Goal: Information Seeking & Learning: Learn about a topic

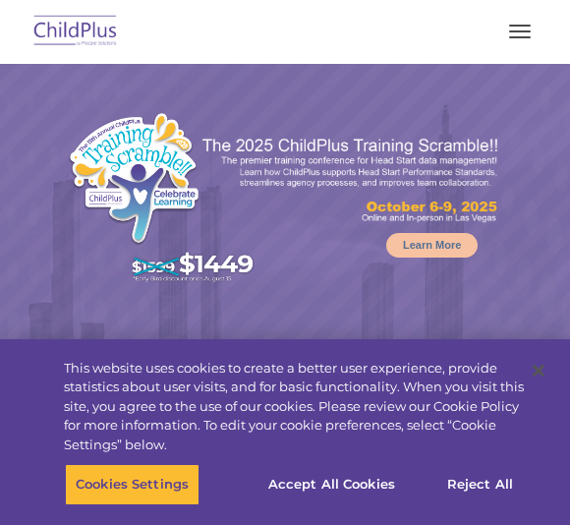
select select "MEDIUM"
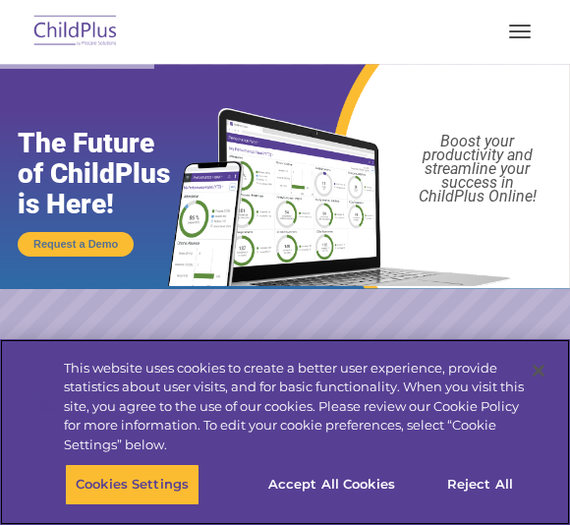
click at [325, 488] on button "Accept All Cookies" at bounding box center [332, 484] width 148 height 41
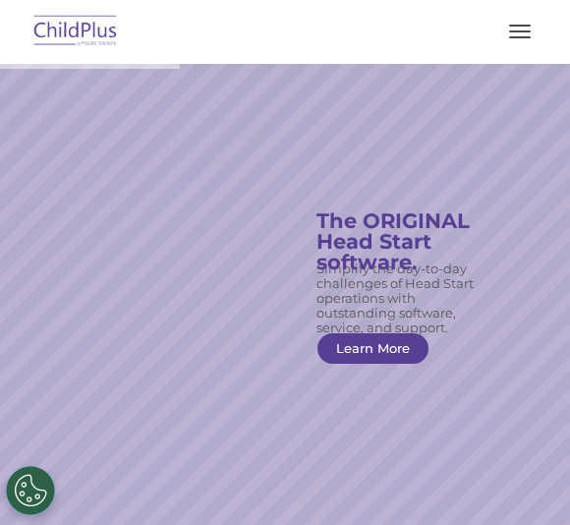
click at [510, 16] on button "button" at bounding box center [519, 31] width 41 height 31
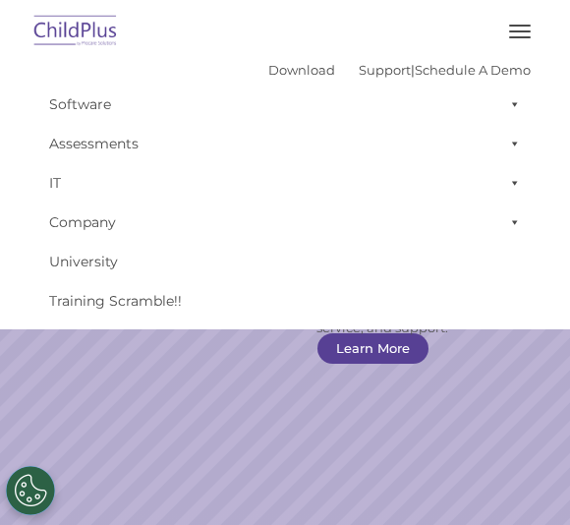
click at [509, 24] on button "button" at bounding box center [519, 31] width 41 height 31
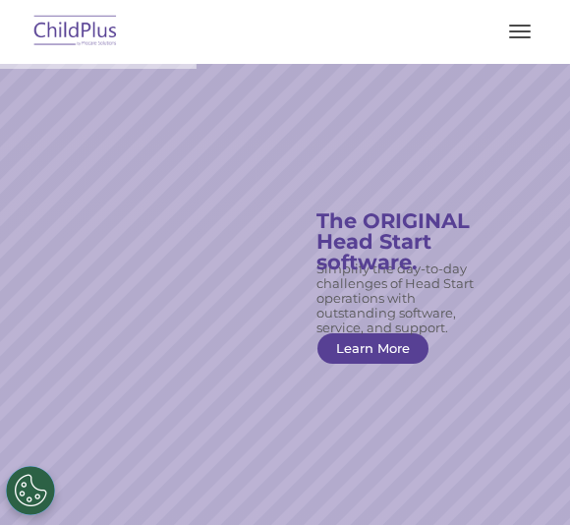
click at [71, 28] on img at bounding box center [75, 32] width 92 height 46
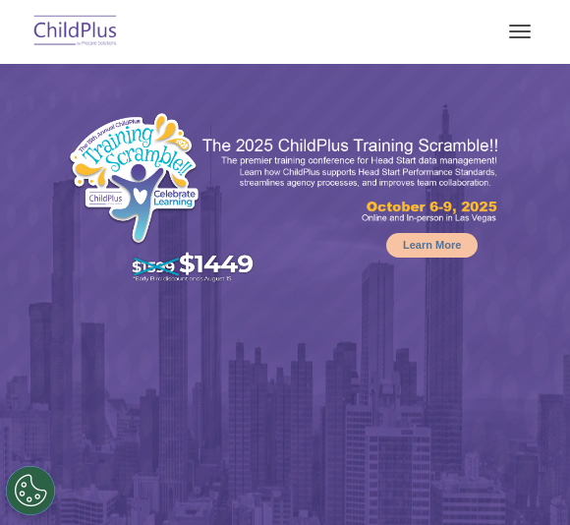
select select "MEDIUM"
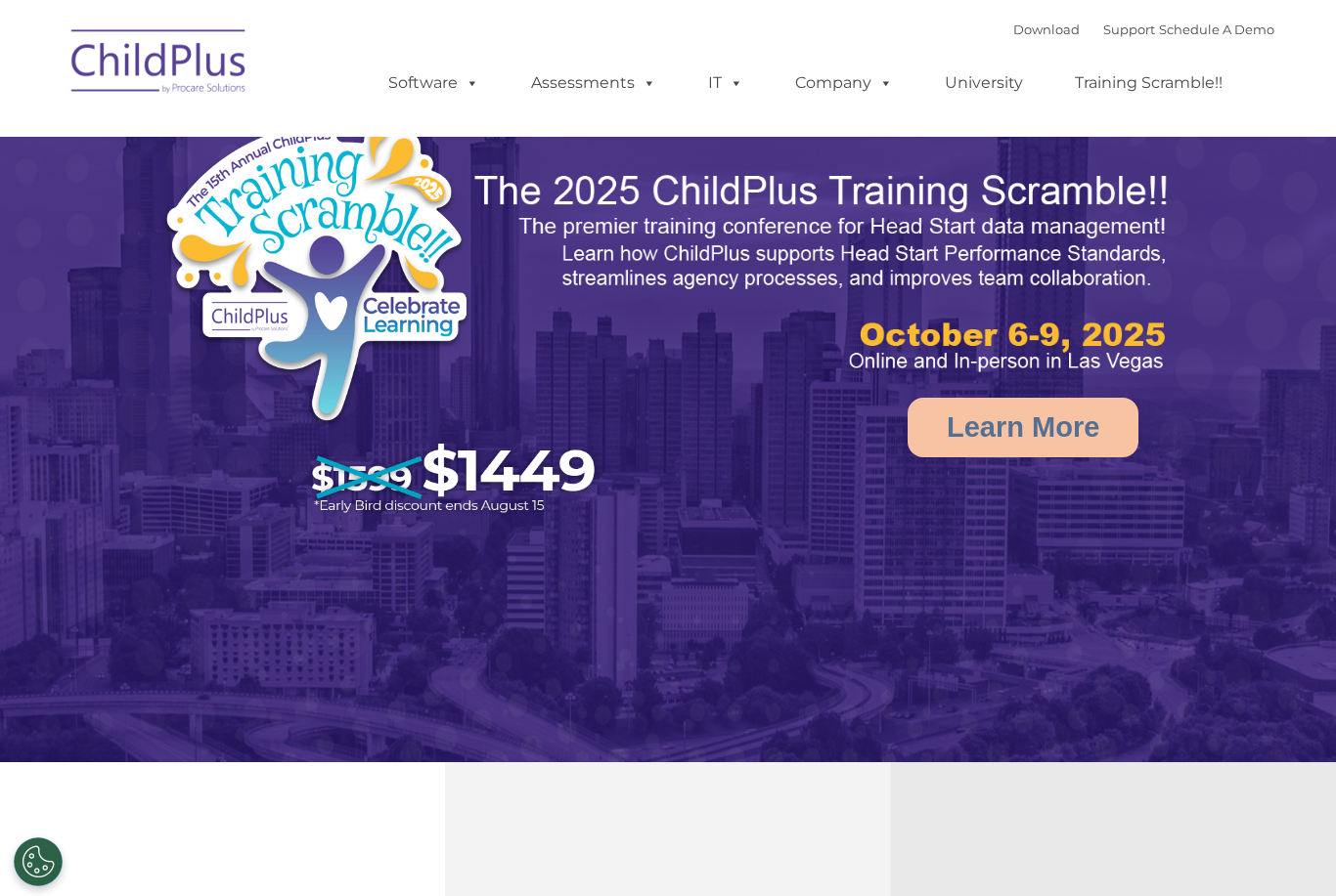
select select "MEDIUM"
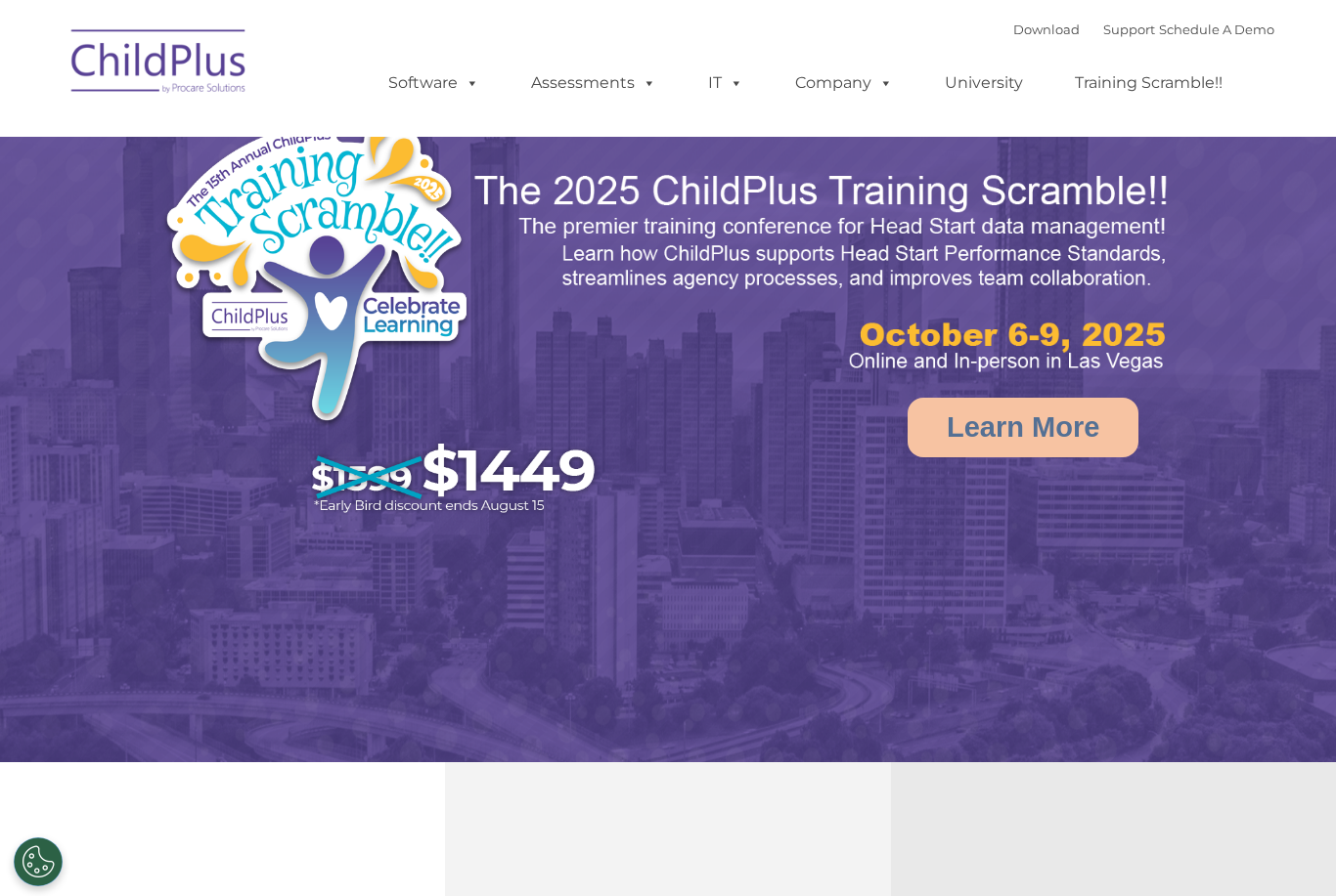
select select "MEDIUM"
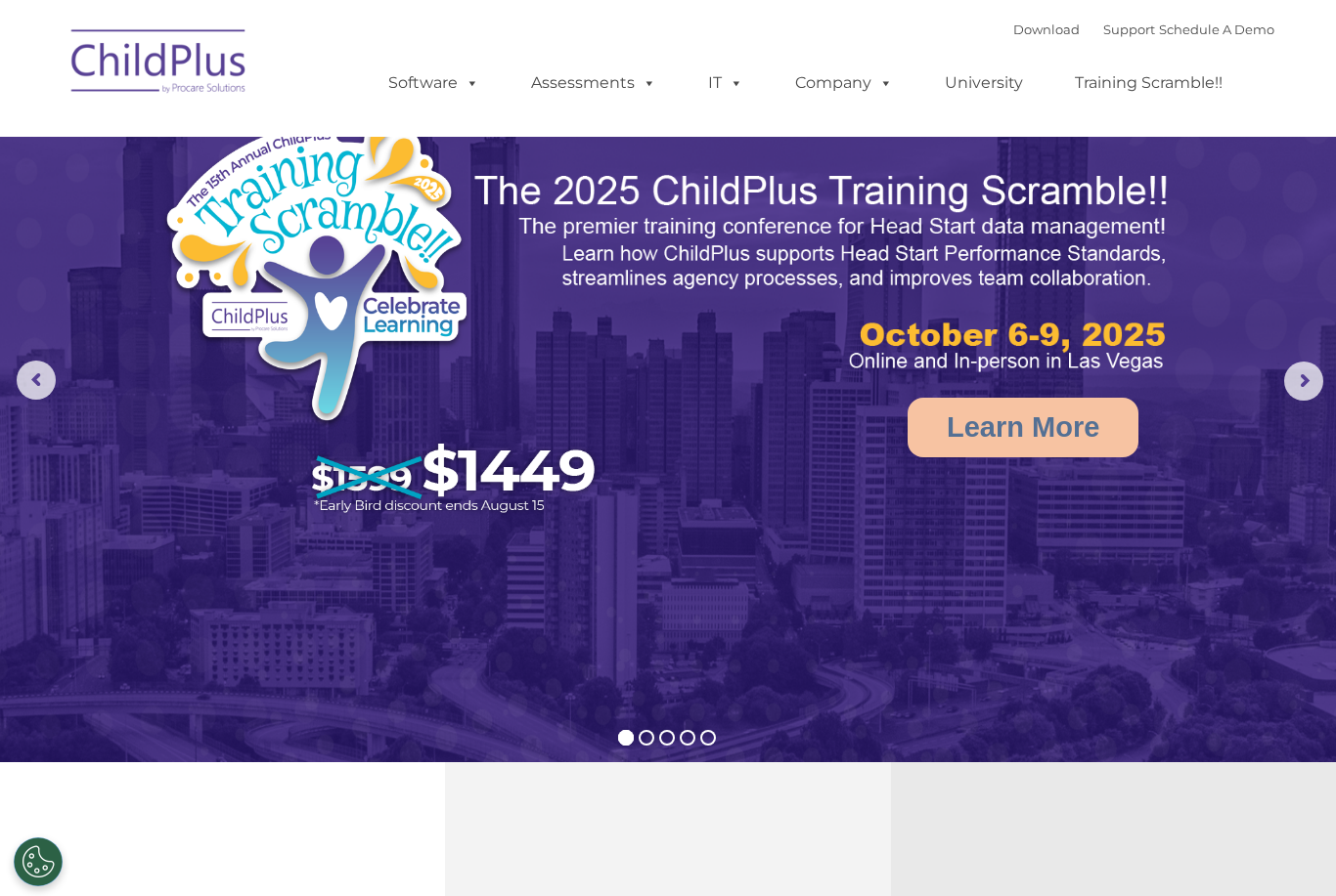
click at [723, 76] on span at bounding box center [733, 83] width 22 height 19
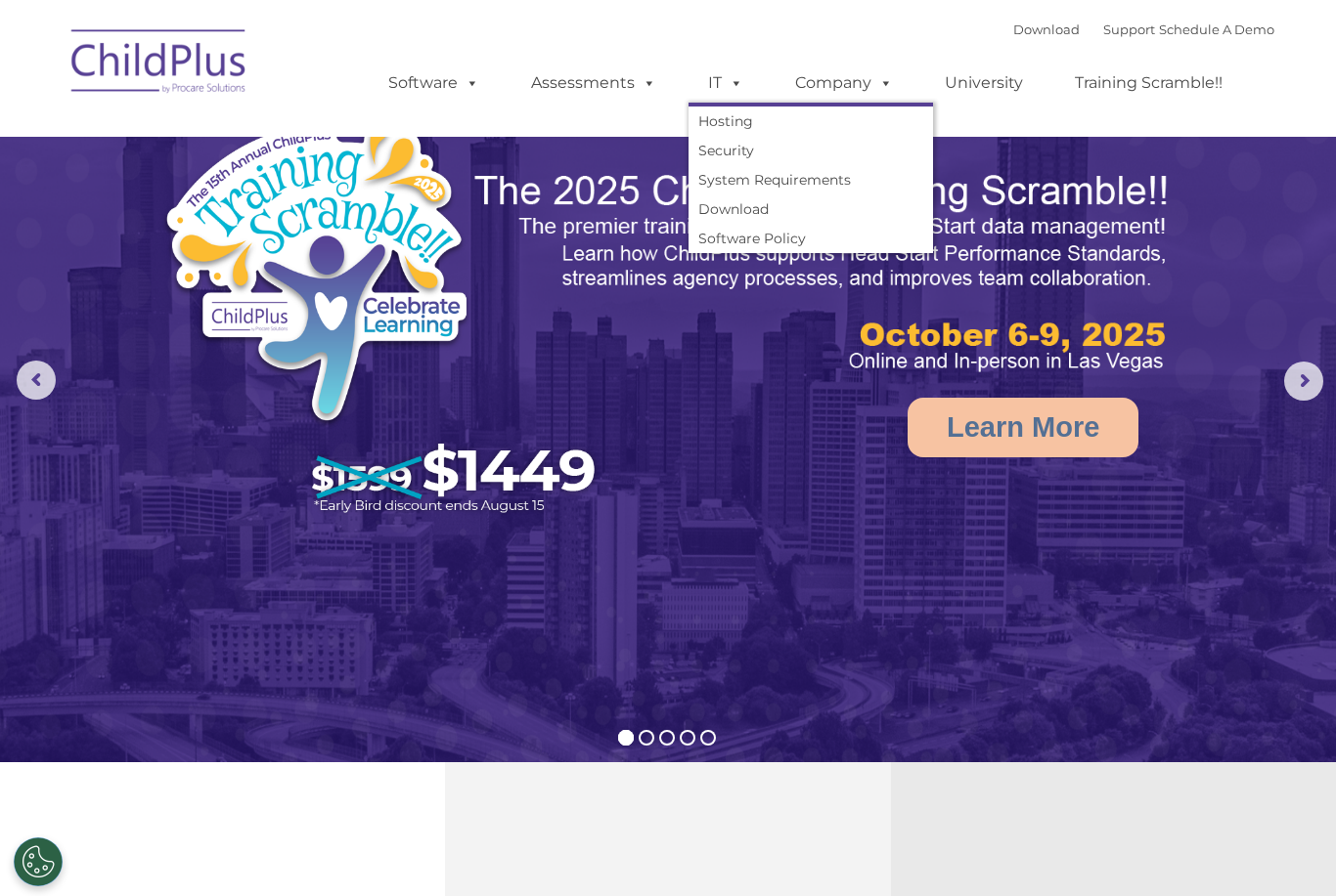
click at [718, 141] on link "Security" at bounding box center [811, 150] width 245 height 29
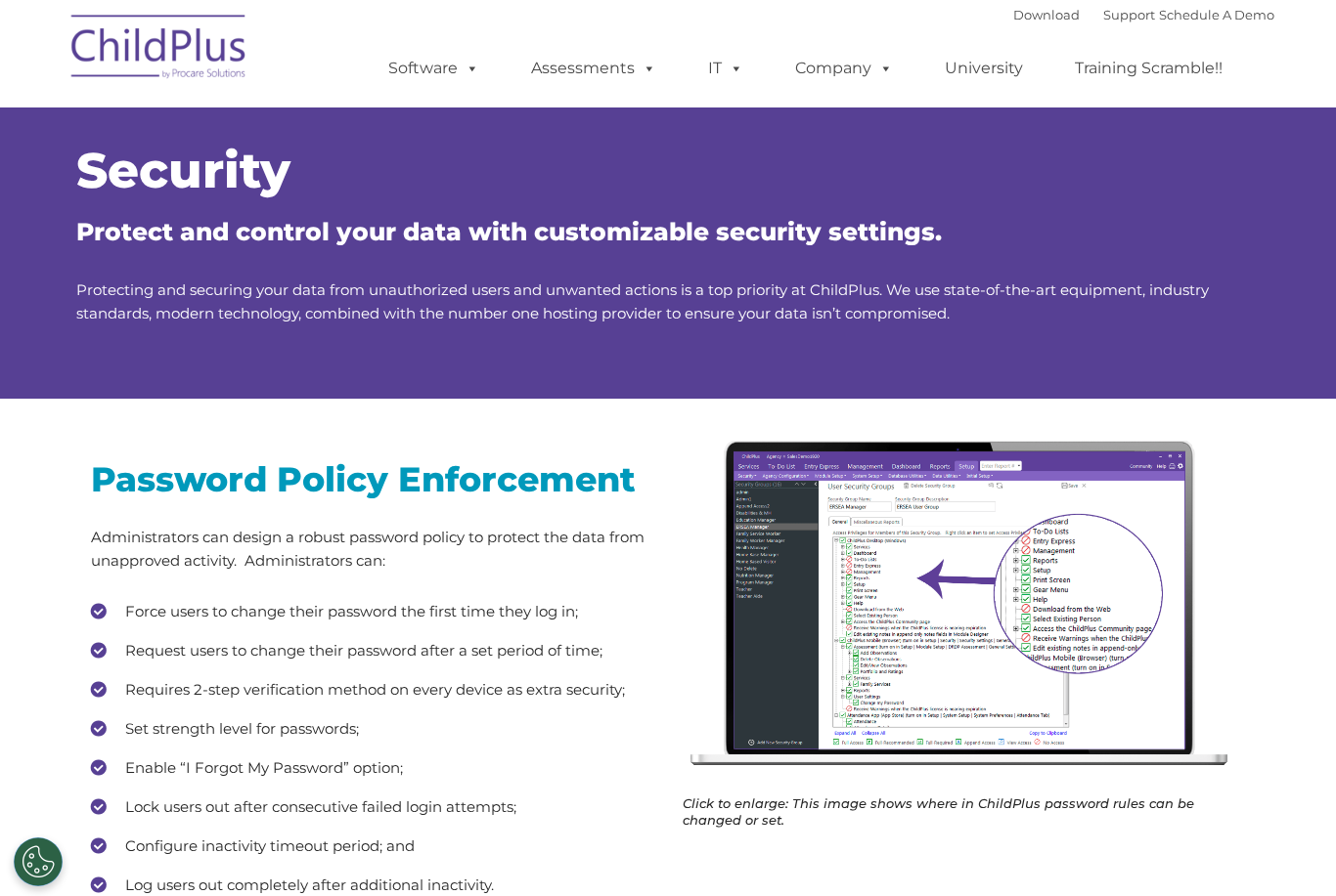
click at [635, 75] on span at bounding box center [646, 68] width 22 height 19
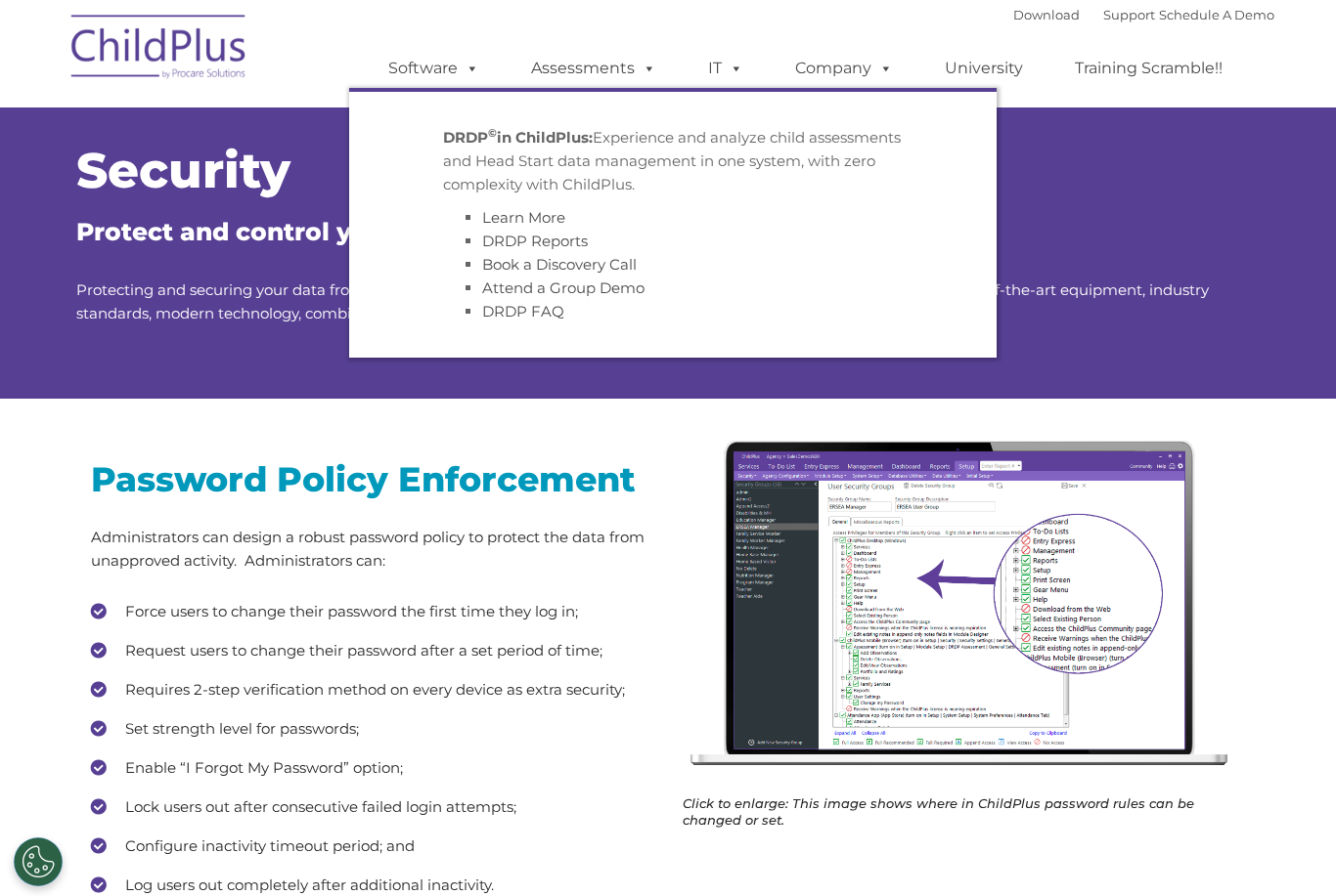
click at [722, 75] on span at bounding box center [733, 68] width 22 height 19
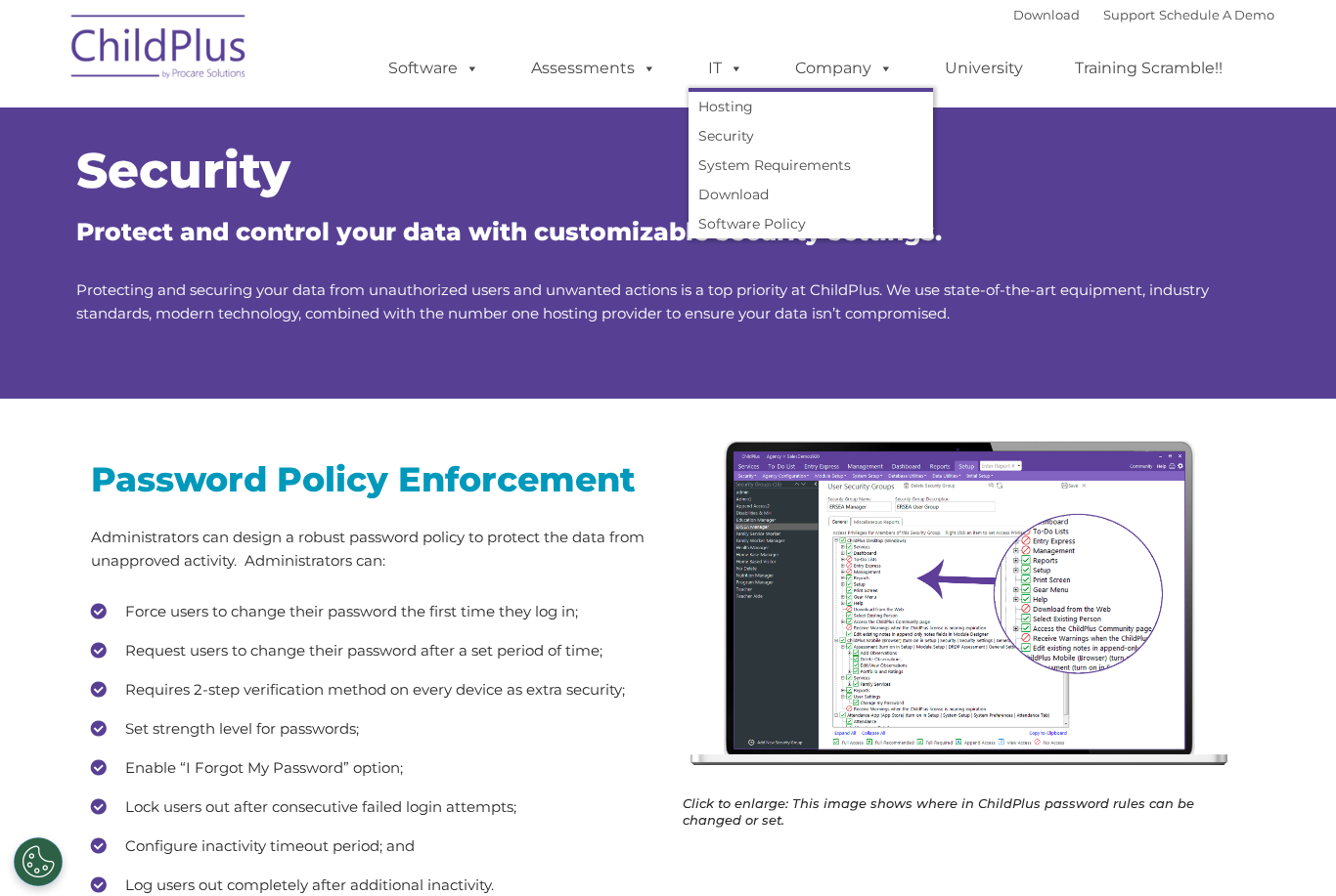
click at [721, 143] on link "Security" at bounding box center [811, 135] width 245 height 29
